Goal: Task Accomplishment & Management: Manage account settings

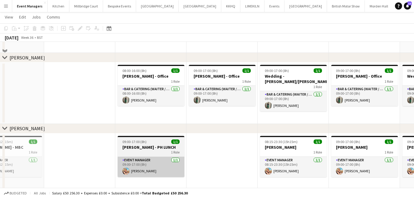
scroll to position [147, 0]
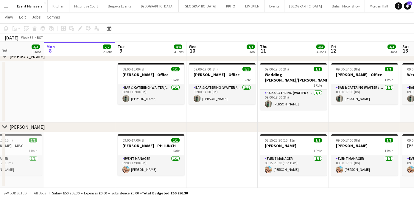
click at [393, 7] on button "Plumpton Race Course Close" at bounding box center [415, 6] width 44 height 12
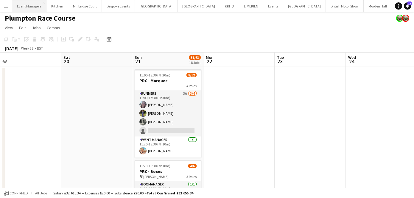
click at [31, 4] on button "Event Managers Close" at bounding box center [29, 6] width 34 height 12
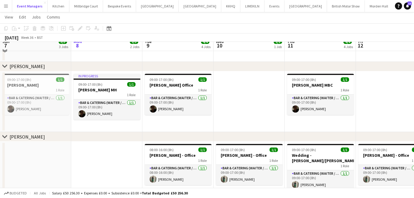
scroll to position [57, 0]
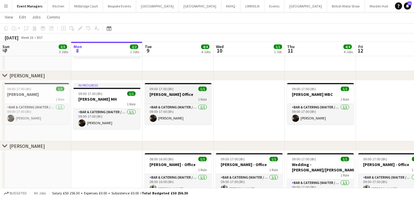
click at [168, 94] on h3 "[PERSON_NAME] Office" at bounding box center [178, 94] width 67 height 5
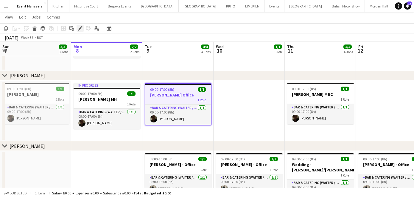
click at [79, 30] on icon "Edit" at bounding box center [80, 28] width 5 height 5
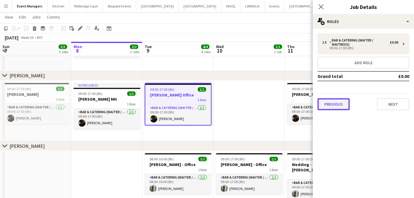
click at [320, 105] on button "Previous" at bounding box center [334, 104] width 32 height 12
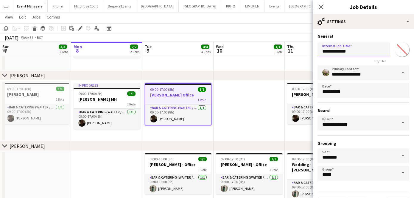
click at [349, 55] on input "**********" at bounding box center [354, 49] width 73 height 15
type input "**********"
click at [320, 7] on icon "Close pop-in" at bounding box center [321, 7] width 6 height 6
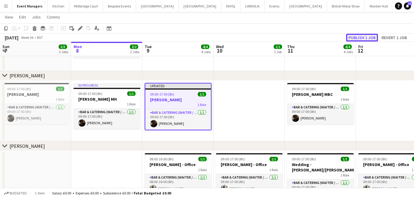
click at [360, 39] on button "Publish 1 job" at bounding box center [362, 38] width 32 height 8
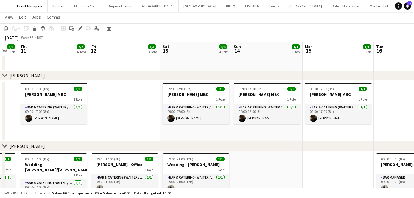
scroll to position [0, 205]
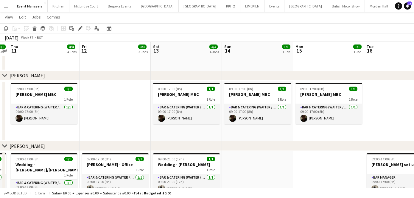
click at [253, 132] on app-date-cell "09:00-17:00 (8h) 1/1 [PERSON_NAME] MBC 1 Role Bar & Catering (Waiter / waitress…" at bounding box center [257, 110] width 71 height 61
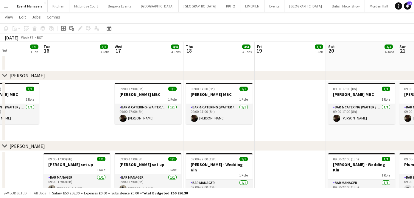
scroll to position [0, 207]
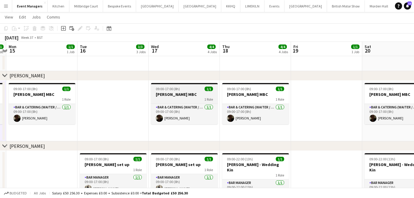
click at [173, 96] on h3 "[PERSON_NAME] MBC" at bounding box center [184, 94] width 67 height 5
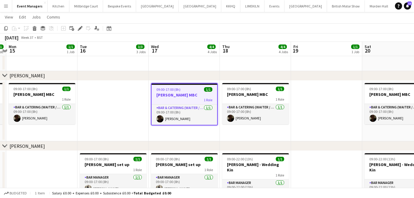
click at [196, 92] on h3 "[PERSON_NAME] MBC" at bounding box center [185, 94] width 66 height 5
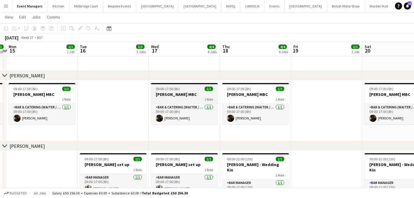
click at [196, 92] on h3 "[PERSON_NAME] MBC" at bounding box center [184, 94] width 67 height 5
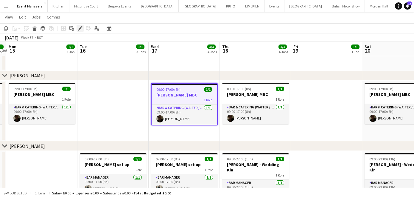
click at [78, 30] on icon at bounding box center [78, 29] width 1 height 1
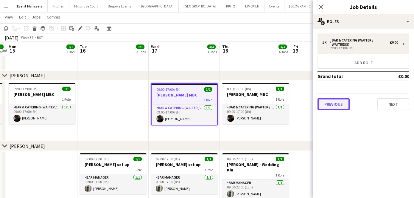
click at [341, 102] on button "Previous" at bounding box center [334, 104] width 32 height 12
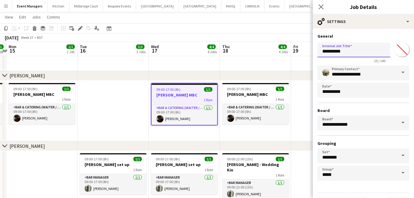
drag, startPoint x: 352, startPoint y: 52, endPoint x: 335, endPoint y: 54, distance: 16.5
click at [335, 54] on input "*********" at bounding box center [354, 49] width 73 height 15
type input "**********"
click at [323, 7] on icon "Close pop-in" at bounding box center [321, 7] width 6 height 6
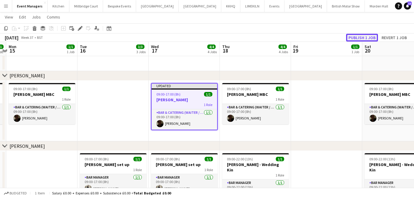
click at [360, 35] on button "Publish 1 job" at bounding box center [362, 38] width 32 height 8
